Goal: Transaction & Acquisition: Purchase product/service

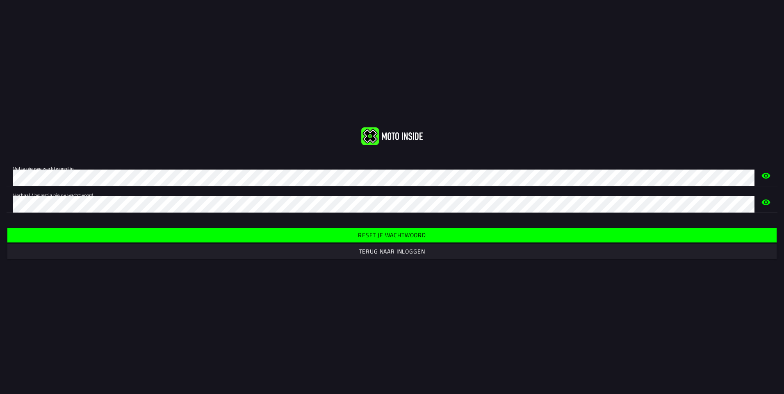
click at [0, 0] on slot "Reset je wachtwoord" at bounding box center [0, 0] width 0 height 0
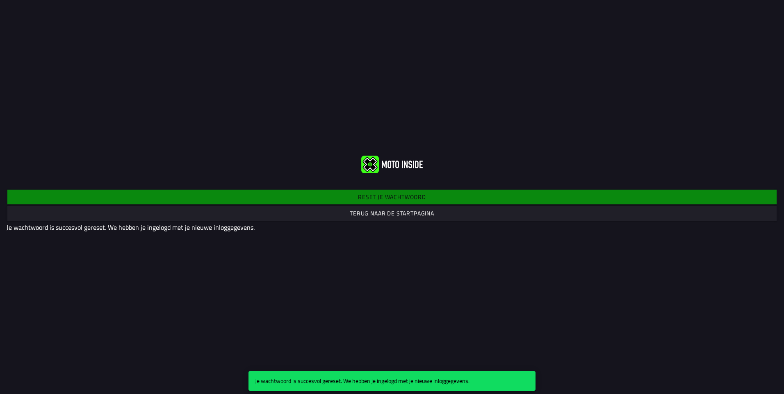
click at [0, 0] on slot "Terug naar de startpagina" at bounding box center [0, 0] width 0 height 0
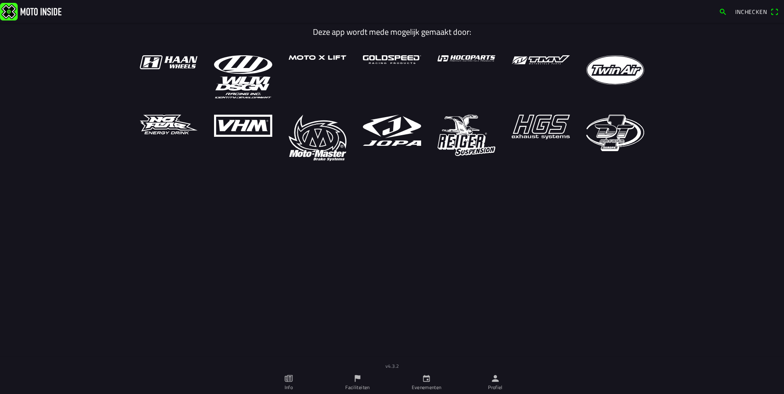
click at [748, 11] on span "Inchecken" at bounding box center [751, 11] width 32 height 9
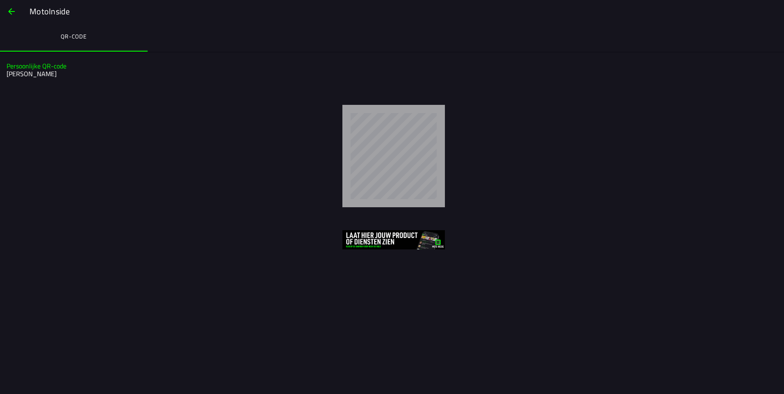
click at [95, 110] on div at bounding box center [393, 156] width 767 height 102
click at [13, 14] on span "button" at bounding box center [12, 12] width 10 height 20
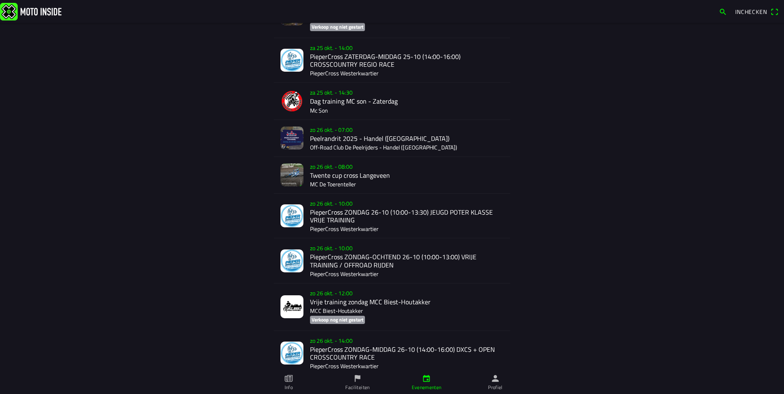
scroll to position [1302, 0]
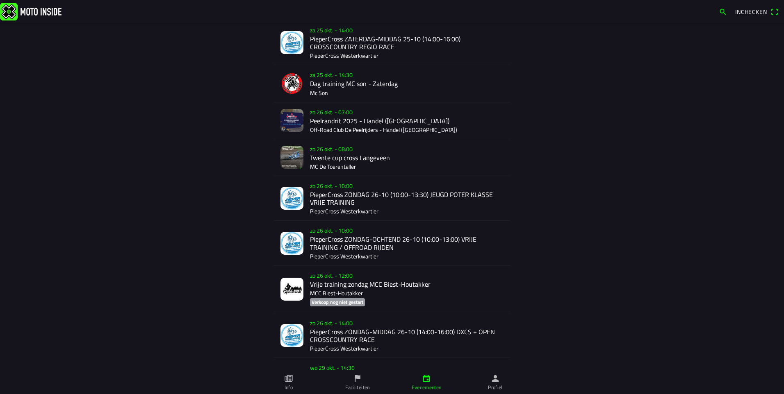
click at [327, 114] on div "zo 26 okt. - 07:00 Peelrandrit 2025 - Handel (NB) Off-Road Club De Peelrijders …" at bounding box center [406, 120] width 193 height 36
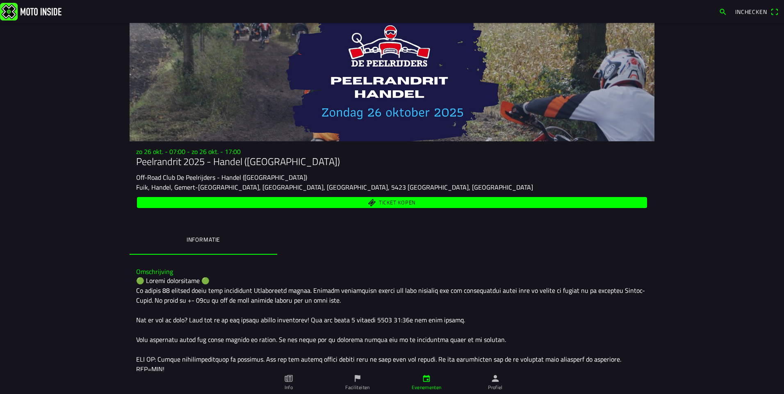
click at [392, 205] on span "Ticket kopen" at bounding box center [397, 202] width 37 height 5
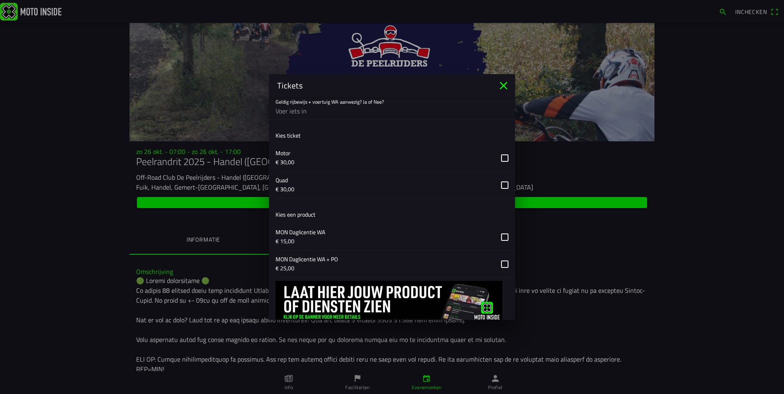
scroll to position [487, 0]
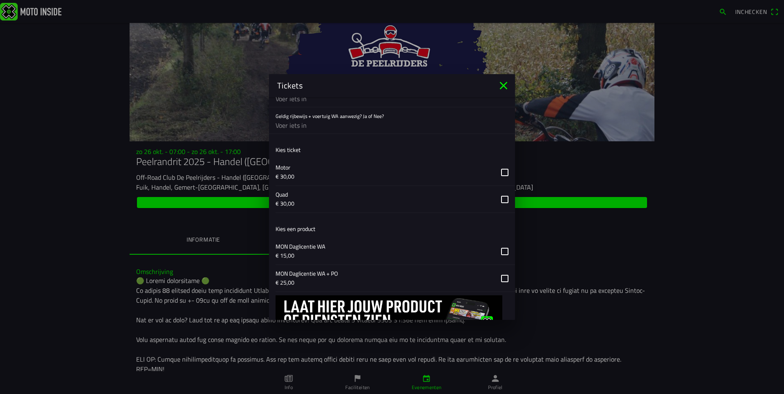
click at [499, 173] on button "button" at bounding box center [394, 172] width 239 height 27
click at [498, 248] on button "button" at bounding box center [394, 251] width 239 height 27
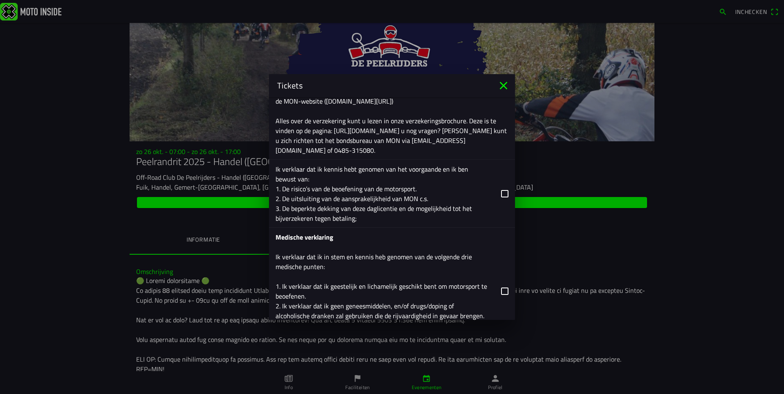
scroll to position [1044, 0]
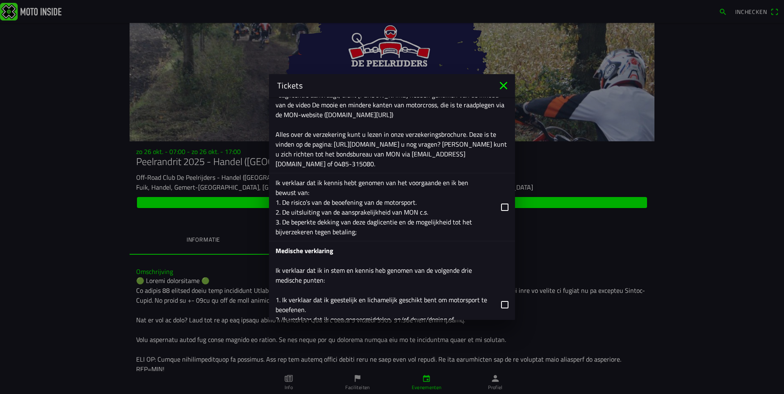
click at [501, 208] on button "button" at bounding box center [394, 207] width 239 height 68
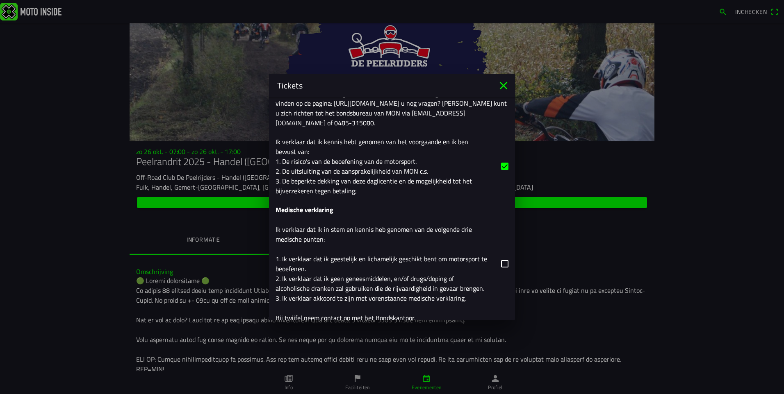
scroll to position [1126, 0]
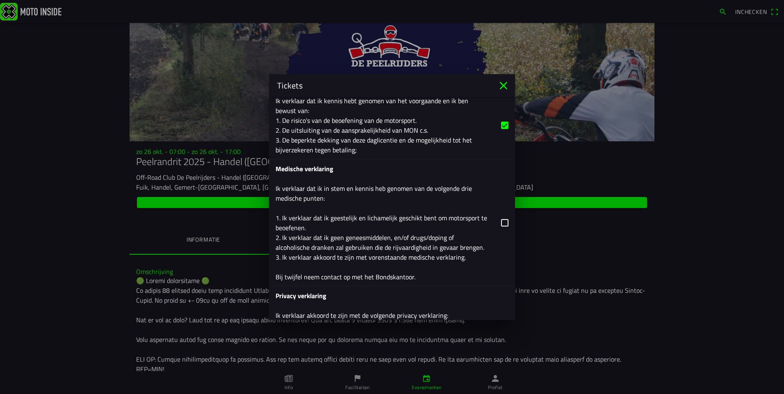
click at [501, 223] on button "button" at bounding box center [394, 222] width 239 height 127
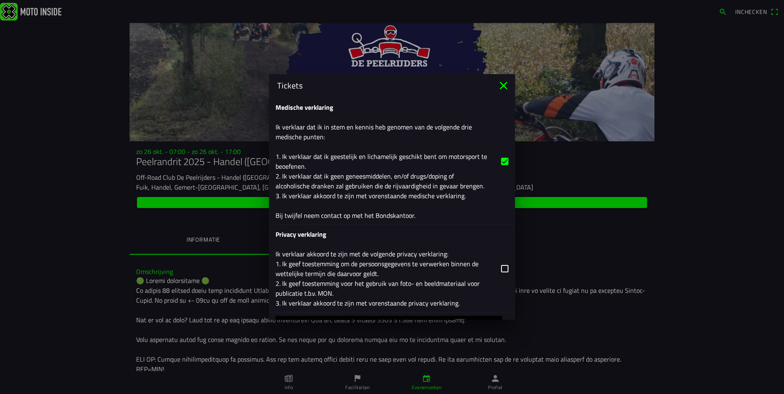
scroll to position [1208, 0]
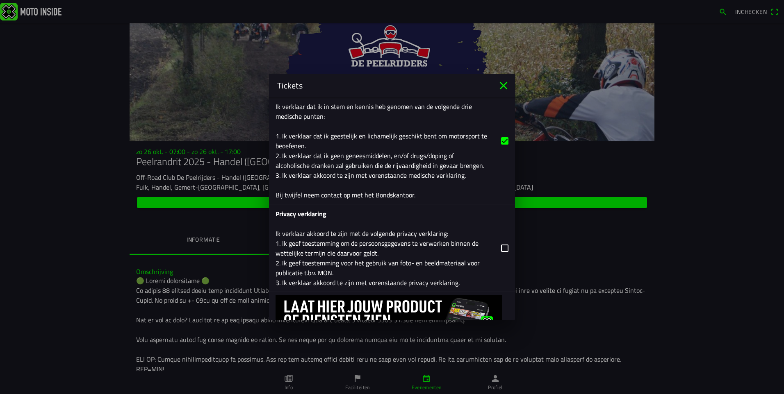
click at [498, 245] on button "button" at bounding box center [394, 248] width 239 height 87
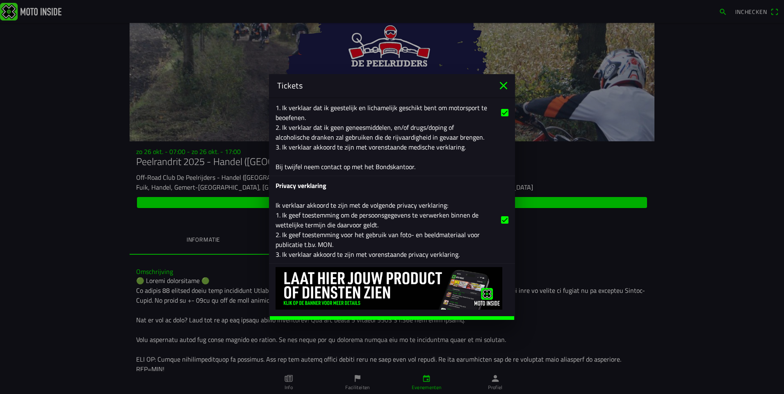
scroll to position [1249, 0]
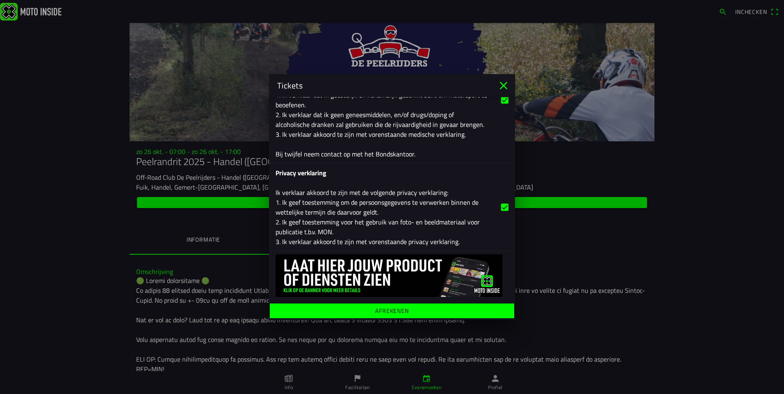
click at [398, 312] on ion-label "Afrekenen" at bounding box center [392, 311] width 34 height 6
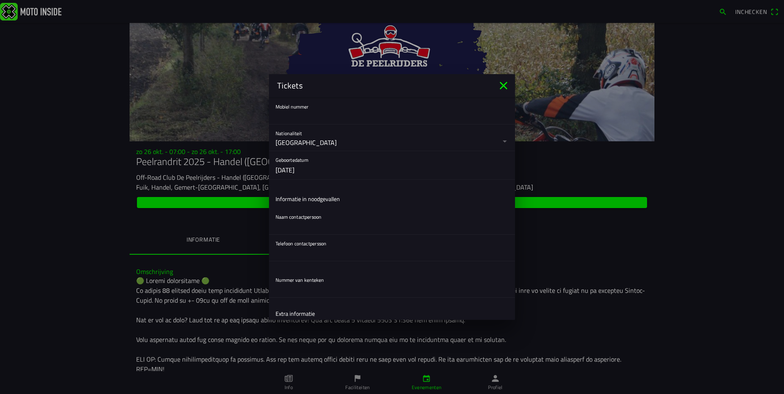
scroll to position [205, 0]
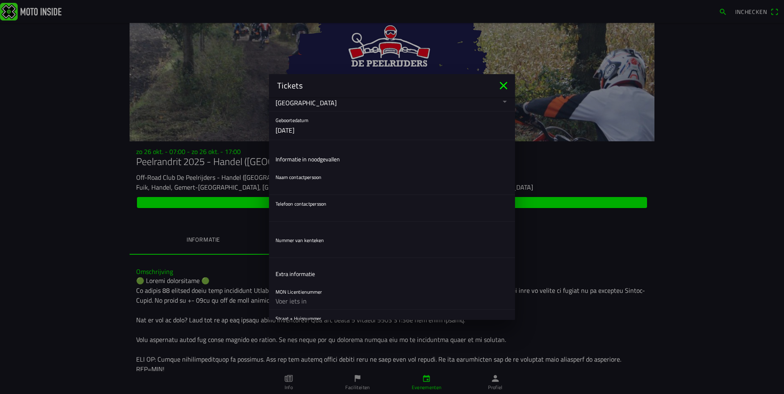
click at [297, 191] on input "text" at bounding box center [391, 186] width 233 height 16
type input "Vicky Van Bergen"
type input "0032497663801"
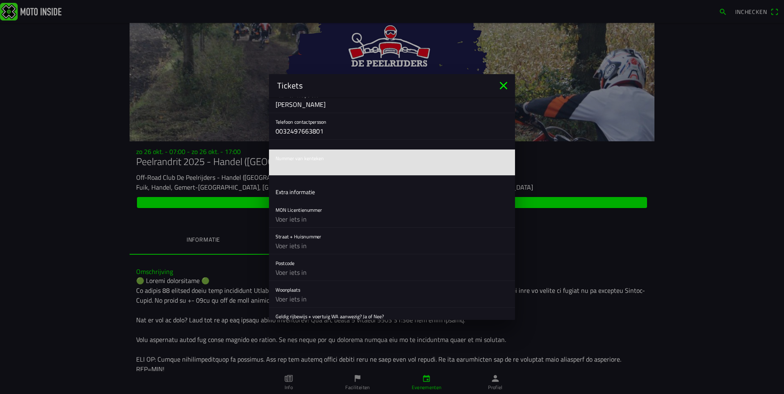
scroll to position [328, 0]
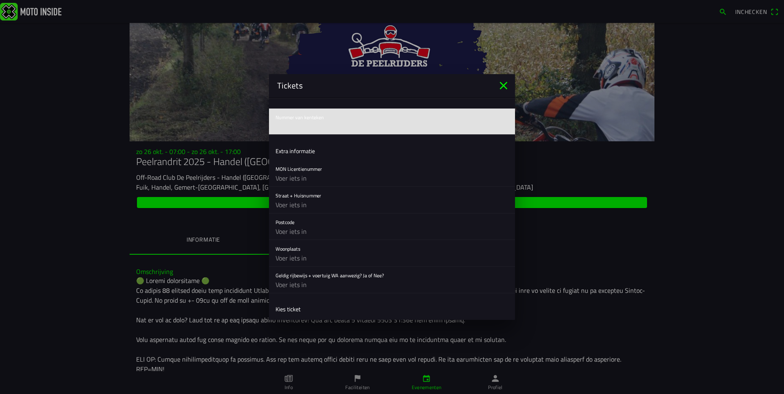
click at [334, 209] on input "text" at bounding box center [391, 205] width 233 height 16
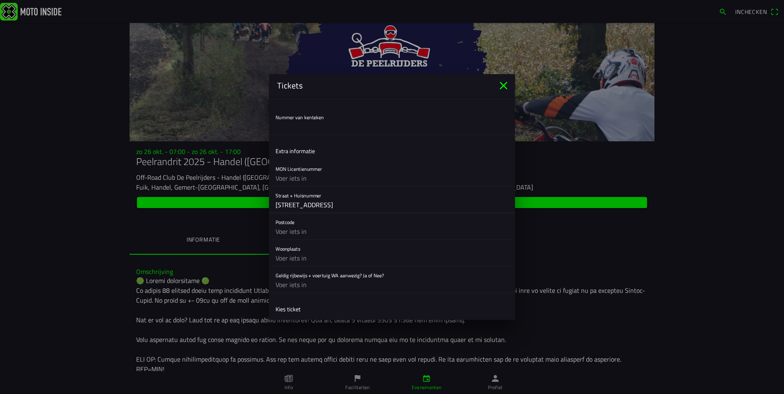
type input "Molenstraat 86A"
click at [331, 237] on input "text" at bounding box center [391, 231] width 233 height 16
type input "2310"
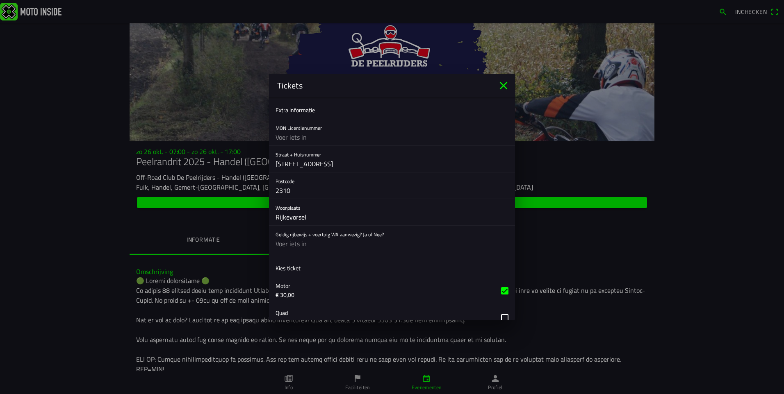
type input "Rijkevorsel"
click at [309, 246] on input "text" at bounding box center [391, 244] width 233 height 16
type input "Ja"
click at [374, 271] on ion-list-header "Kies ticket" at bounding box center [392, 268] width 246 height 18
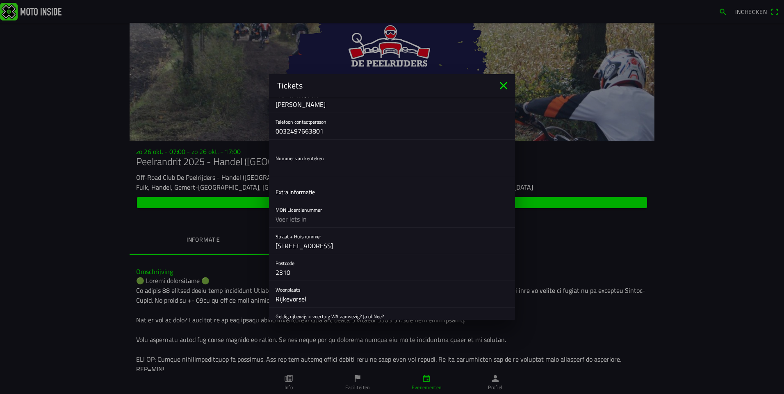
click at [313, 172] on input "text" at bounding box center [391, 167] width 233 height 16
click at [280, 168] on input "NASV487" at bounding box center [391, 167] width 233 height 16
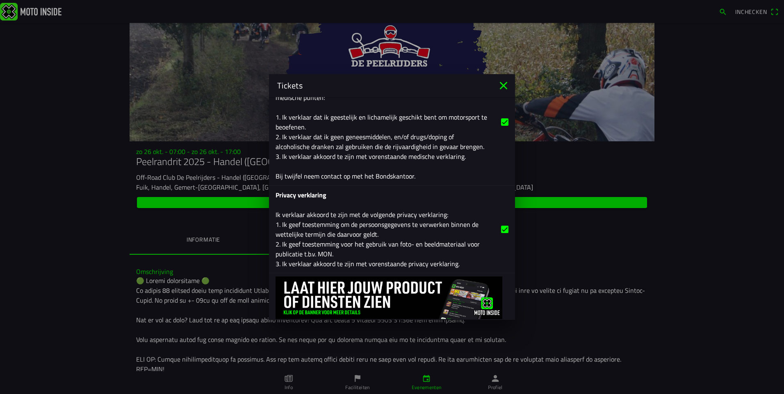
scroll to position [1294, 0]
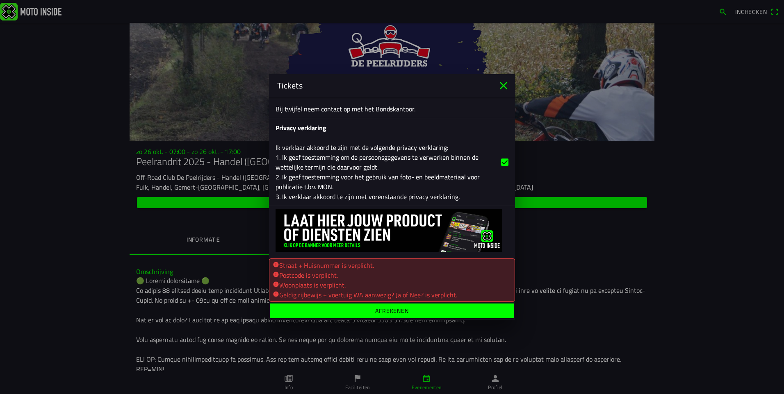
type input "MASV487"
click at [388, 310] on ion-label "Afrekenen" at bounding box center [392, 311] width 34 height 6
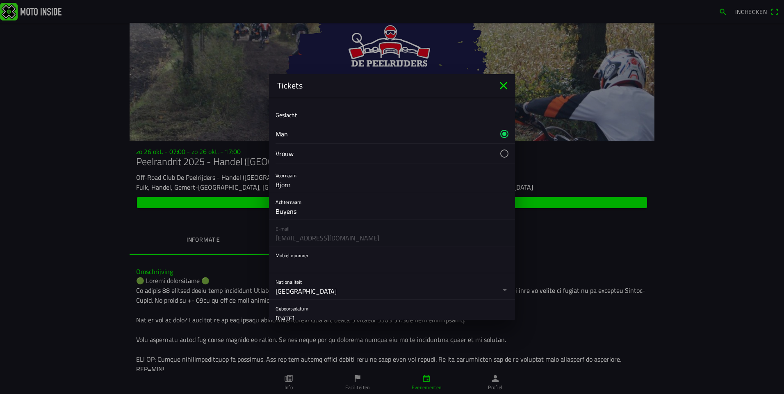
scroll to position [41, 0]
click at [322, 242] on input "text" at bounding box center [391, 240] width 233 height 16
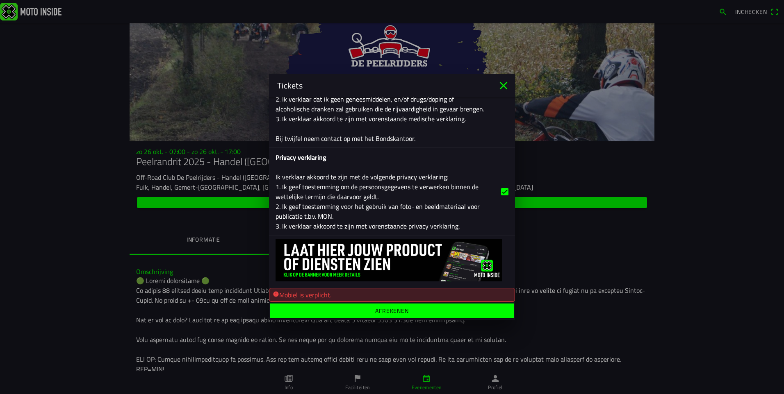
type input "0032495614209"
click at [362, 312] on span "Afrekenen" at bounding box center [392, 311] width 232 height 15
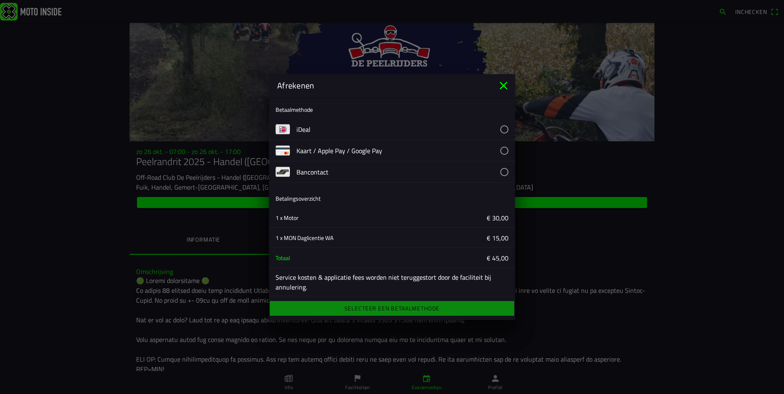
click at [319, 171] on button "button" at bounding box center [405, 172] width 218 height 21
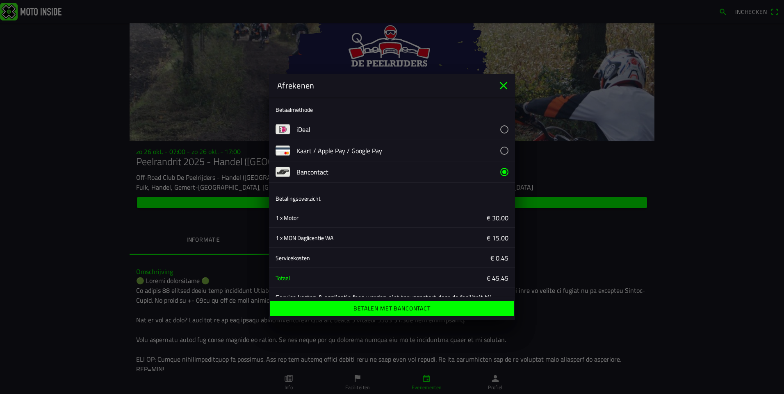
scroll to position [23, 0]
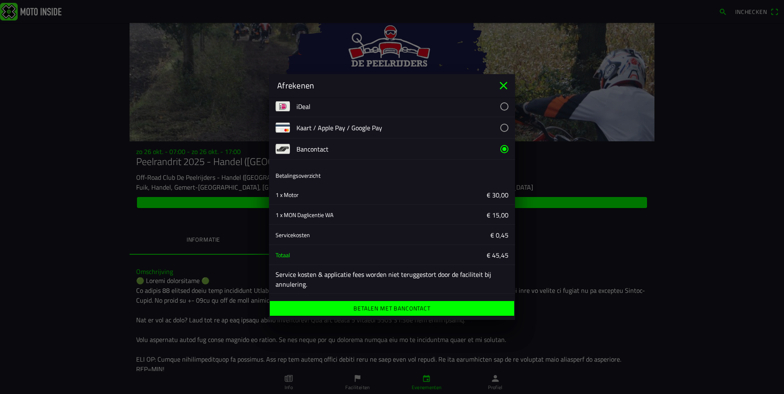
click at [386, 309] on ion-label "Betalen met Bancontact" at bounding box center [391, 309] width 77 height 6
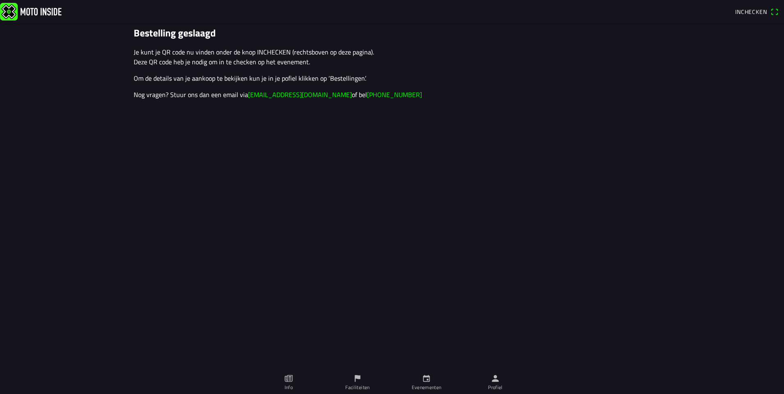
click at [744, 11] on span "Inchecken" at bounding box center [751, 11] width 32 height 9
